Goal: Download file/media

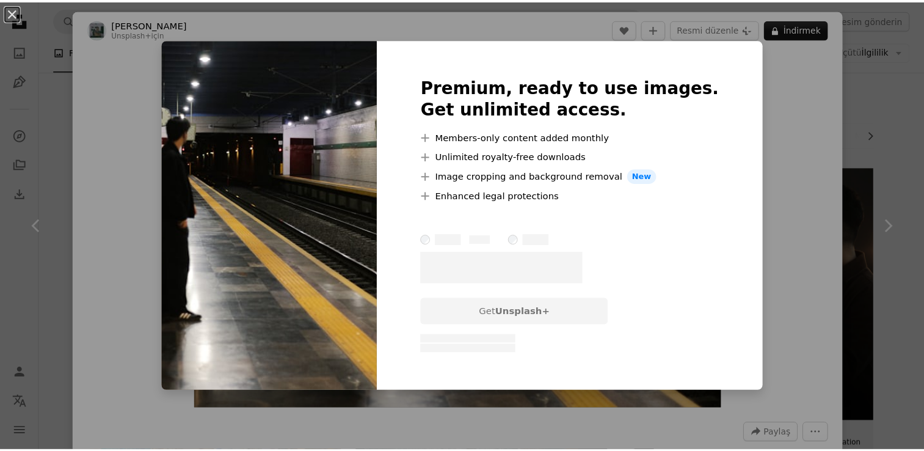
scroll to position [1466, 0]
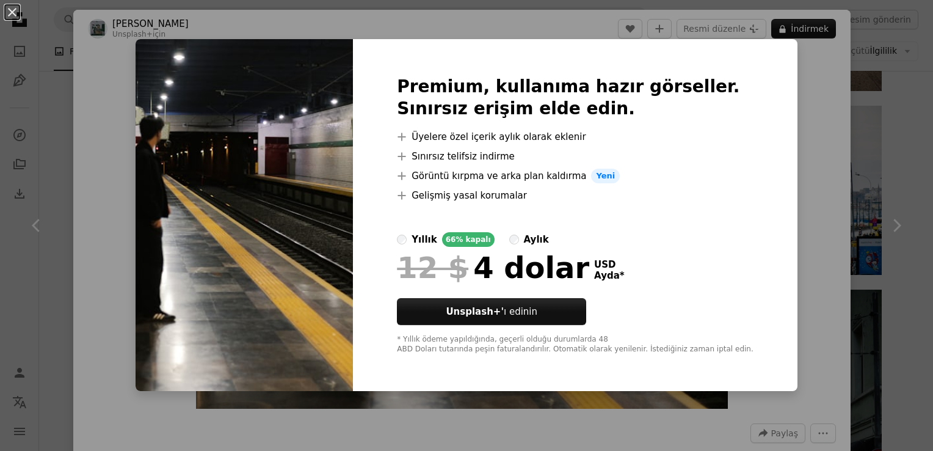
click at [806, 106] on div "An X shape Premium, kullanıma hazır görseller. Sınırsız erişim elde edin. A plu…" at bounding box center [466, 225] width 933 height 451
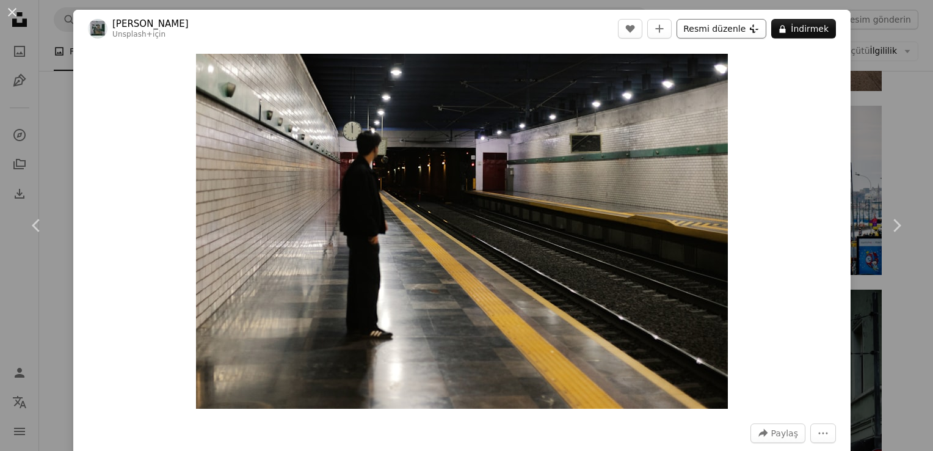
click at [694, 32] on font "Resmi düzenle" at bounding box center [714, 29] width 62 height 18
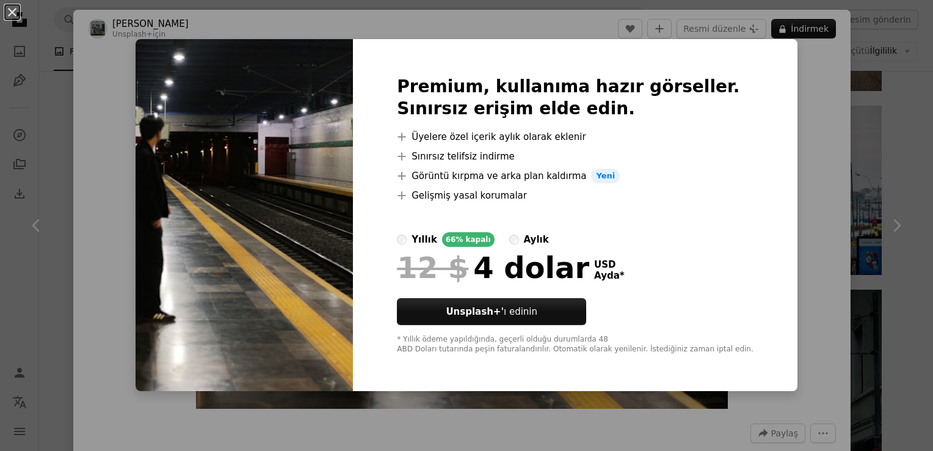
click at [786, 134] on div "An X shape Premium, kullanıma hazır görseller. Sınırsız erişim elde edin. A plu…" at bounding box center [466, 225] width 933 height 451
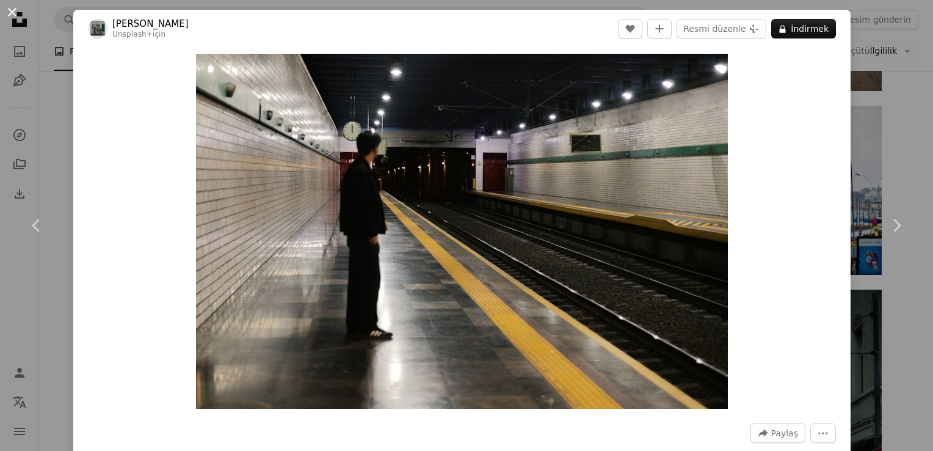
click at [16, 13] on button "An X shape" at bounding box center [12, 12] width 15 height 15
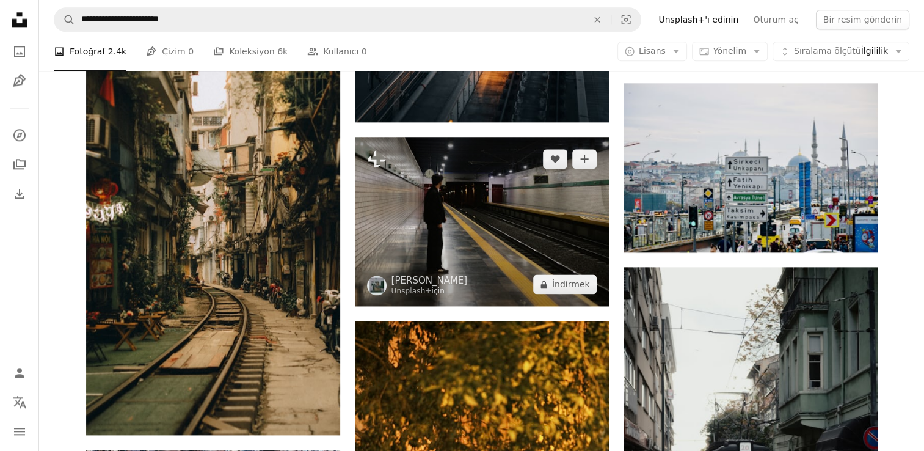
scroll to position [1490, 0]
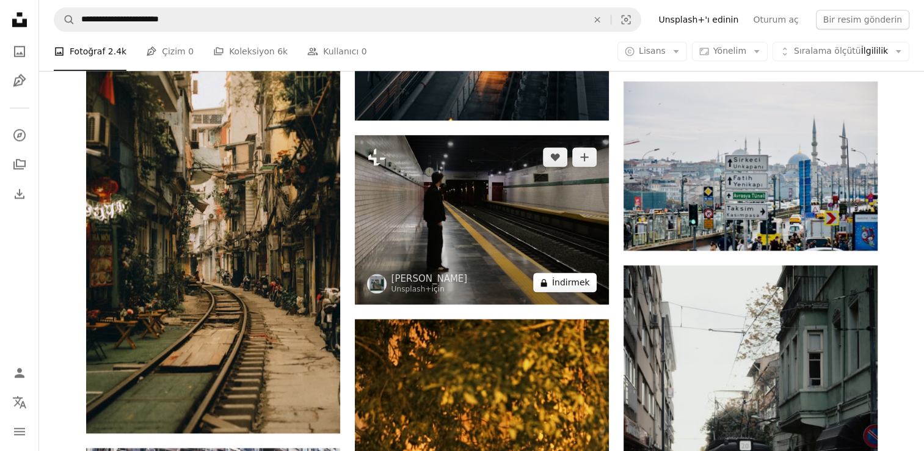
click at [565, 283] on font "İndirmek" at bounding box center [571, 282] width 38 height 18
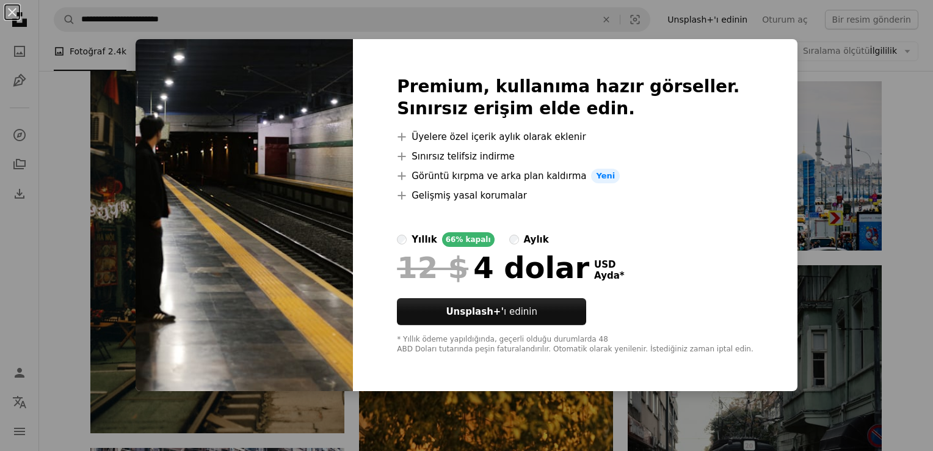
click at [53, 191] on div "An X shape Premium, kullanıma hazır görseller. Sınırsız erişim elde edin. A plu…" at bounding box center [466, 225] width 933 height 451
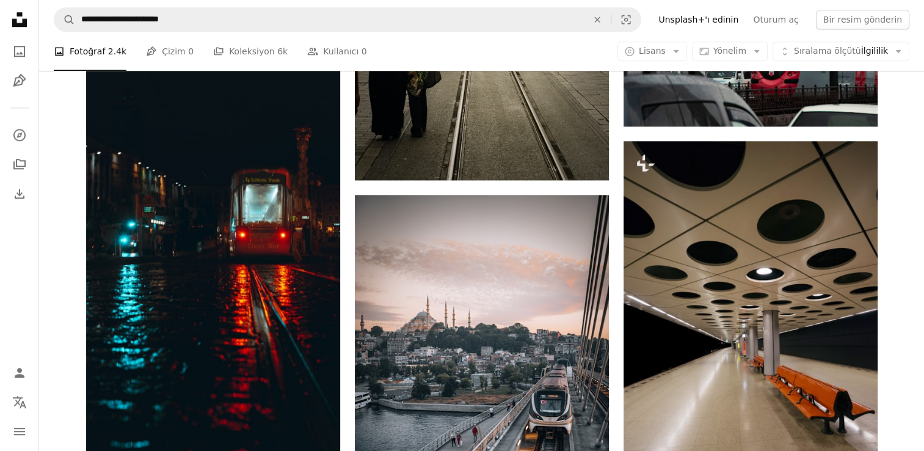
scroll to position [1028, 0]
